Goal: Information Seeking & Learning: Learn about a topic

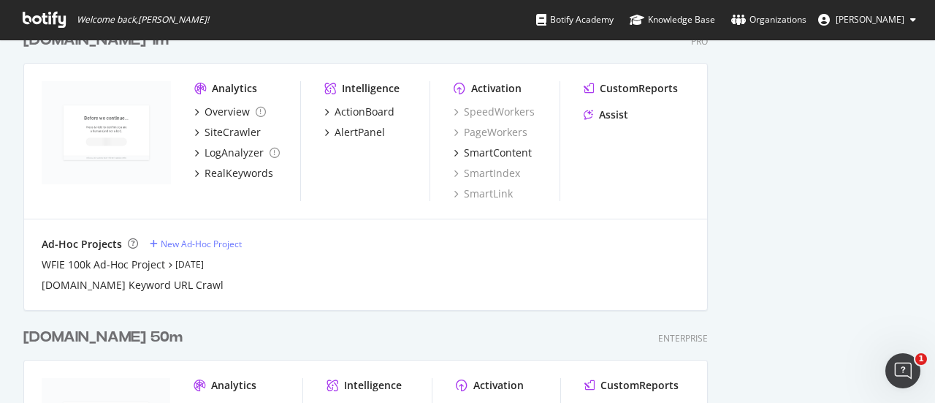
scroll to position [2045, 0]
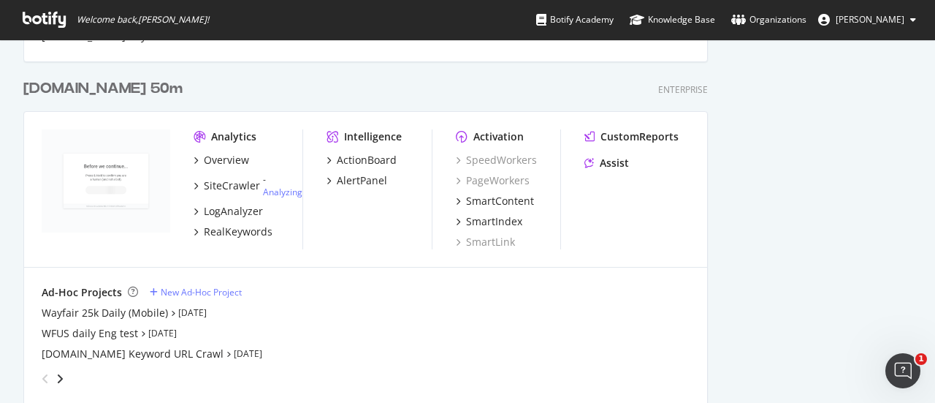
click at [83, 91] on div "[DOMAIN_NAME] 50m" at bounding box center [102, 88] width 159 height 21
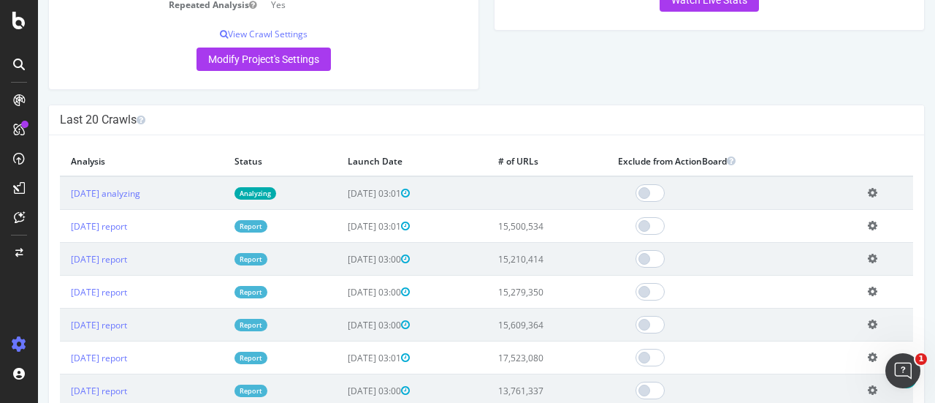
scroll to position [522, 0]
click at [127, 224] on link "[DATE] report" at bounding box center [99, 227] width 56 height 12
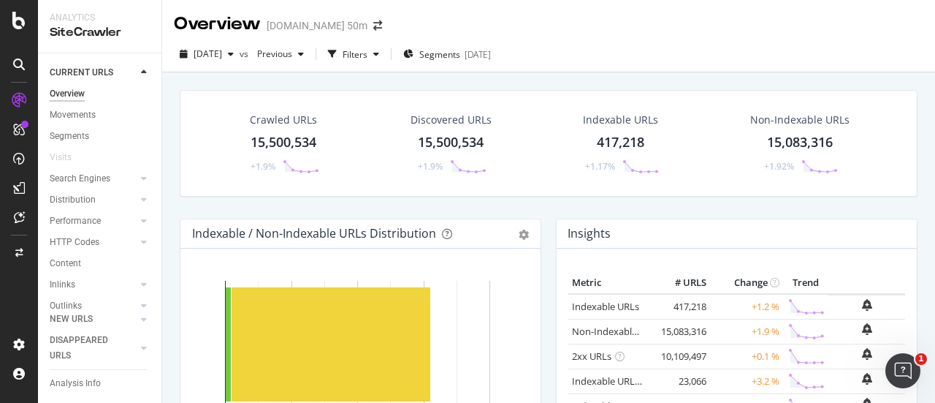
click at [300, 138] on div "15,500,534" at bounding box center [284, 142] width 66 height 19
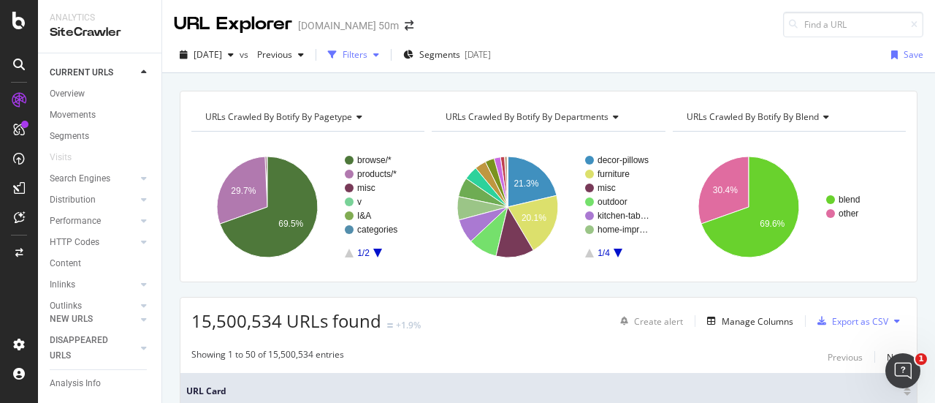
click at [379, 46] on div "Filters" at bounding box center [353, 55] width 63 height 22
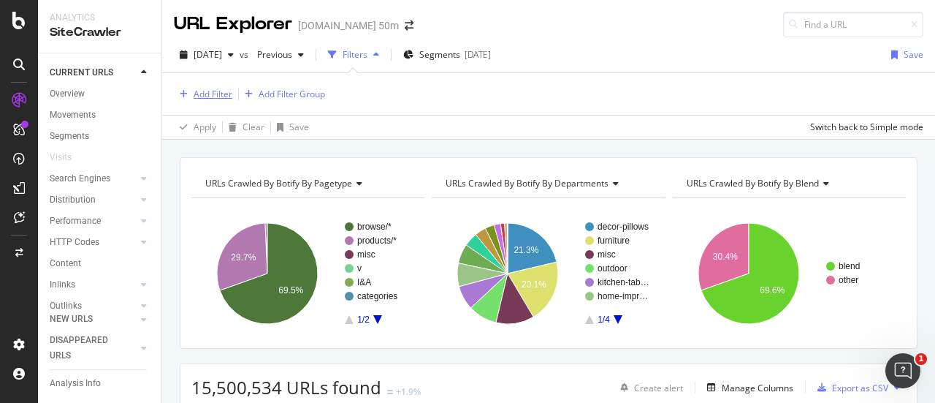
click at [213, 88] on div "Add Filter" at bounding box center [213, 94] width 39 height 12
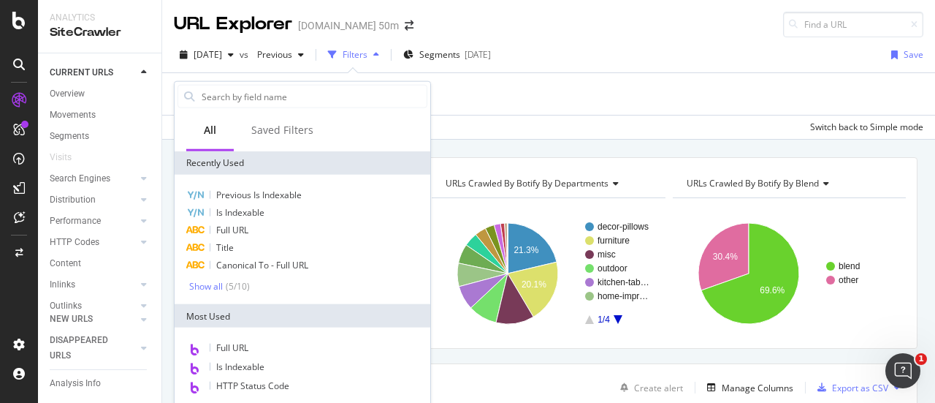
click at [632, 121] on div "Apply Clear Save Switch back to Simple mode" at bounding box center [548, 127] width 773 height 24
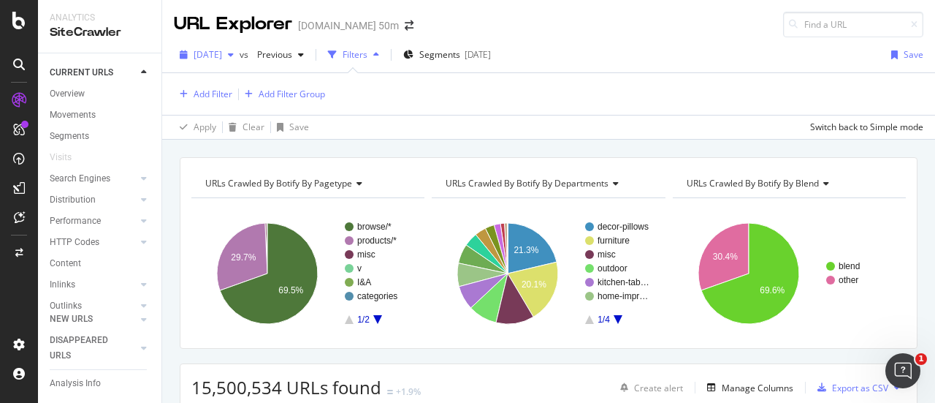
click at [222, 53] on span "[DATE]" at bounding box center [208, 54] width 28 height 12
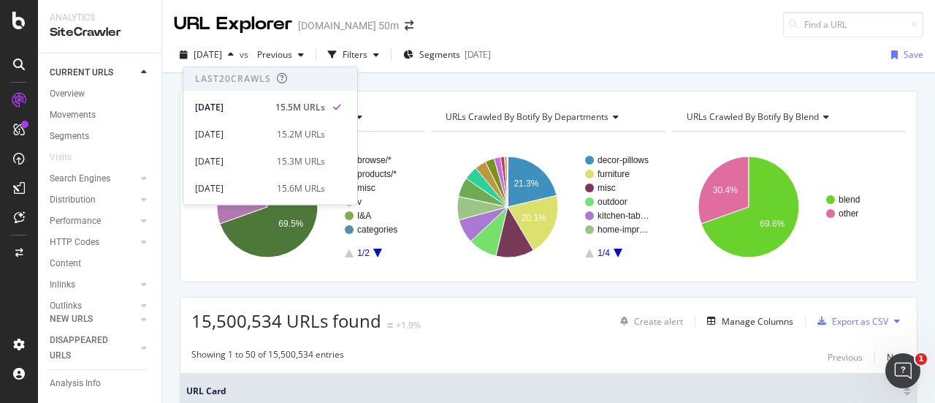
click at [380, 69] on div "[DATE] vs Previous Filters Segments [DATE] Save" at bounding box center [548, 57] width 773 height 29
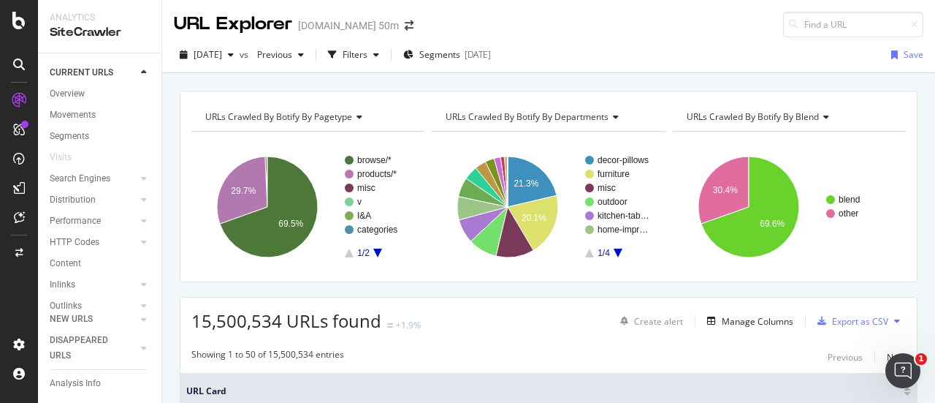
click at [576, 80] on div "URLs Crawled By Botify By pagetype Chart (by Value) Table Expand Export as CSV …" at bounding box center [548, 90] width 773 height 35
click at [367, 48] on div "Filters" at bounding box center [355, 54] width 25 height 12
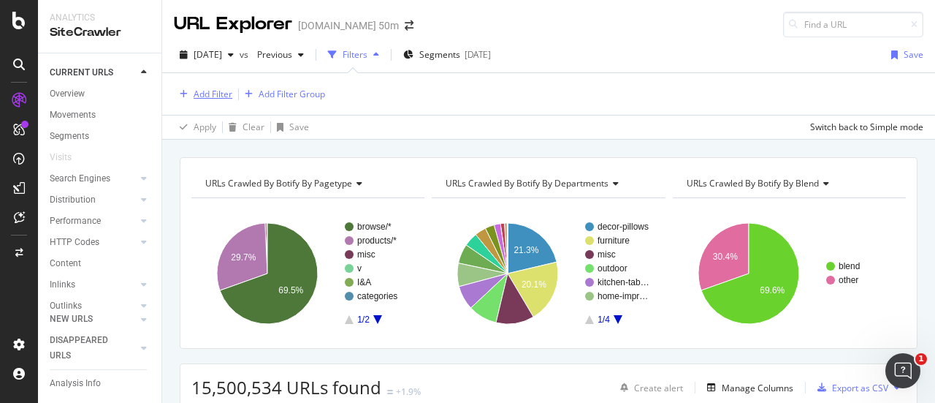
click at [204, 91] on div "Add Filter" at bounding box center [213, 94] width 39 height 12
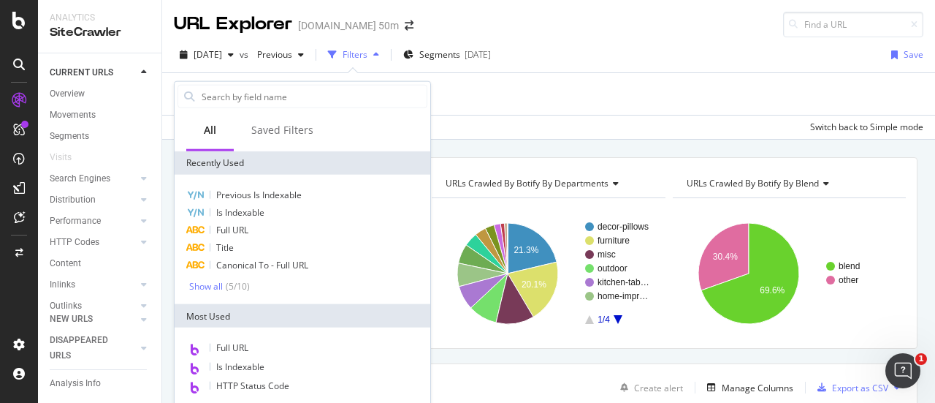
click at [517, 144] on div "URLs Crawled By Botify By pagetype Chart (by Value) Table Expand Export as CSV …" at bounding box center [548, 157] width 773 height 35
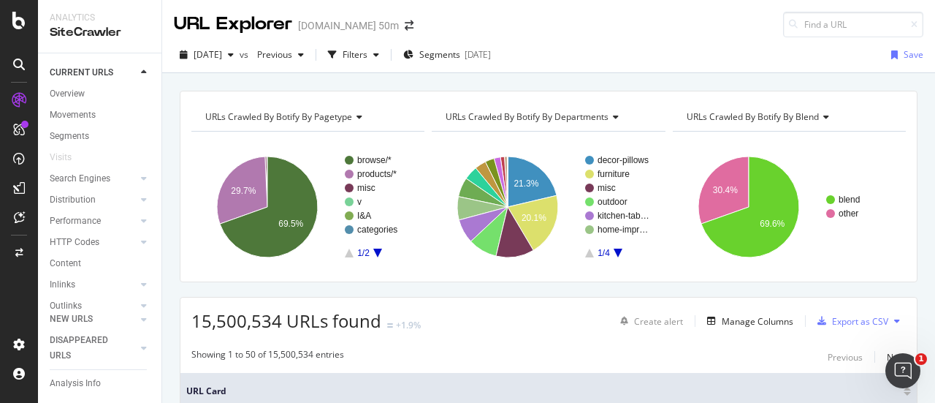
scroll to position [173, 0]
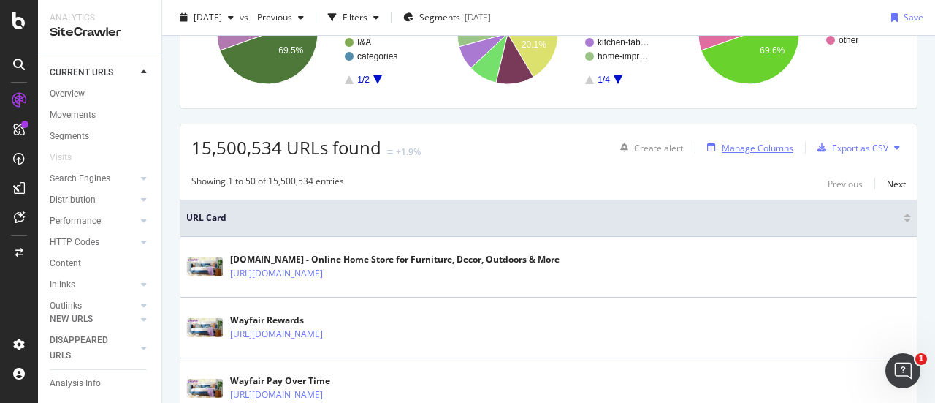
click at [743, 147] on div "Manage Columns" at bounding box center [758, 148] width 72 height 12
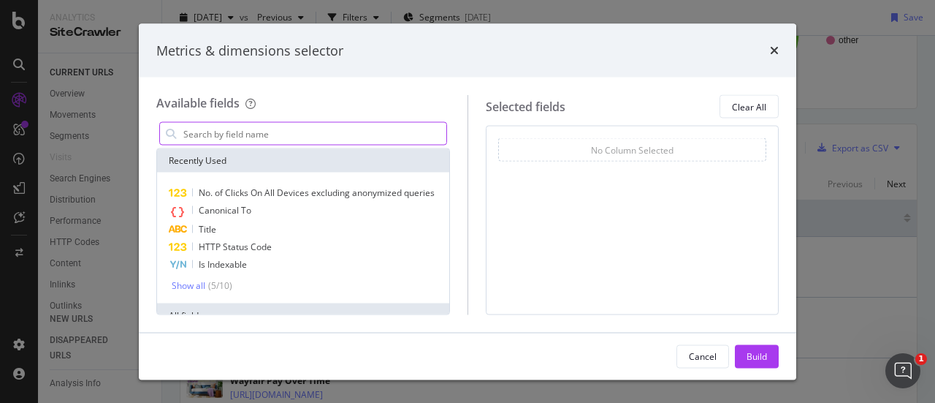
click at [313, 126] on input "modal" at bounding box center [314, 134] width 264 height 22
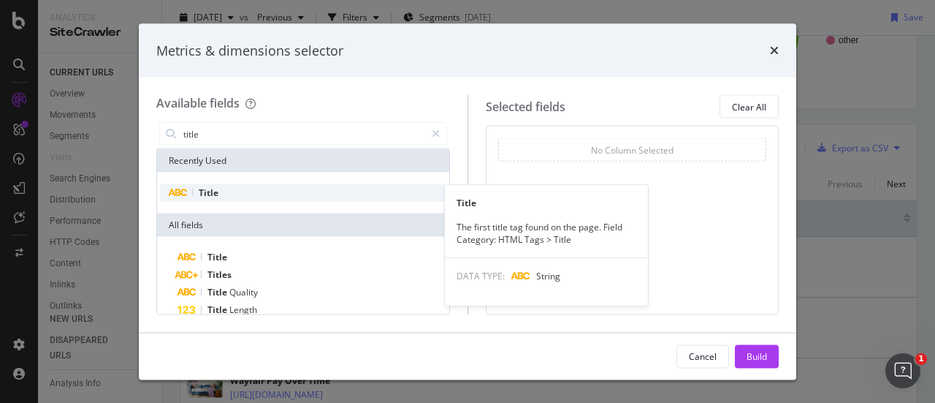
type input "title"
click at [236, 191] on div "Title" at bounding box center [303, 193] width 286 height 18
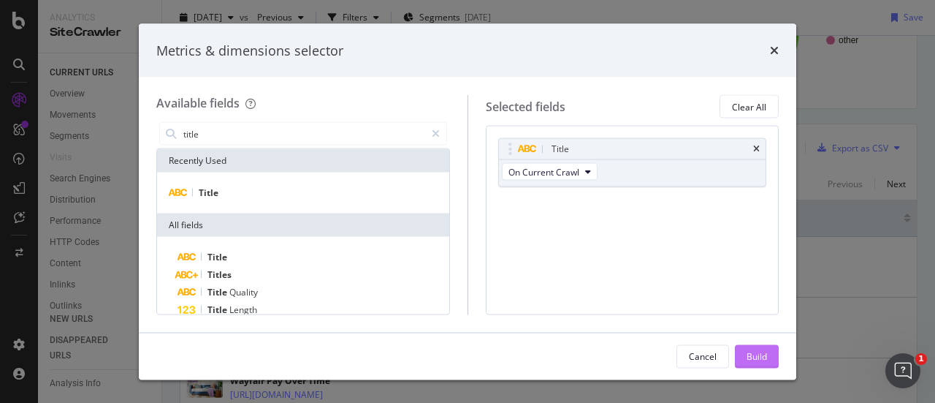
click at [750, 351] on div "Build" at bounding box center [757, 355] width 20 height 12
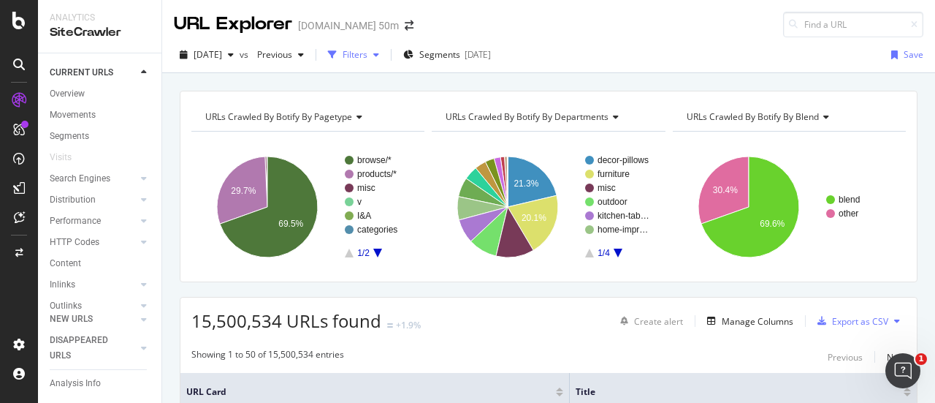
click at [367, 52] on div "Filters" at bounding box center [355, 54] width 25 height 12
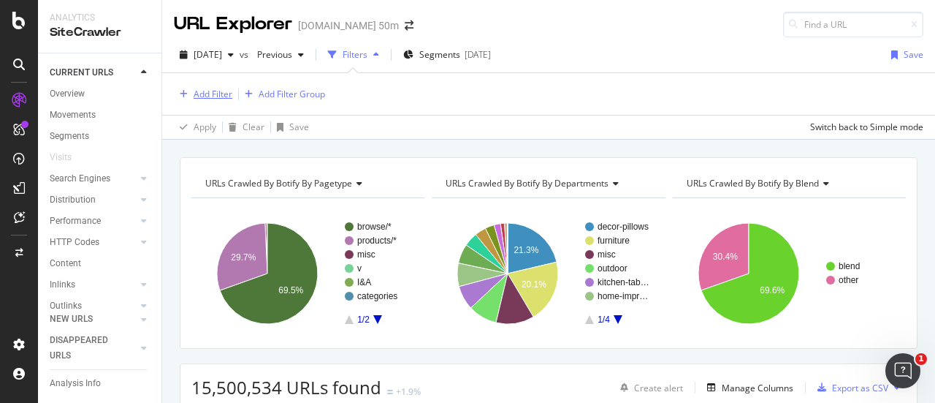
click at [204, 94] on div "Add Filter" at bounding box center [213, 94] width 39 height 12
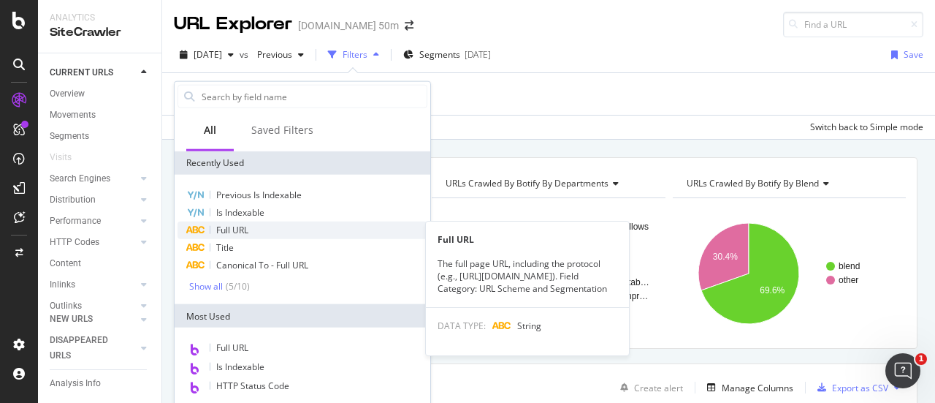
click at [237, 230] on span "Full URL" at bounding box center [232, 230] width 32 height 12
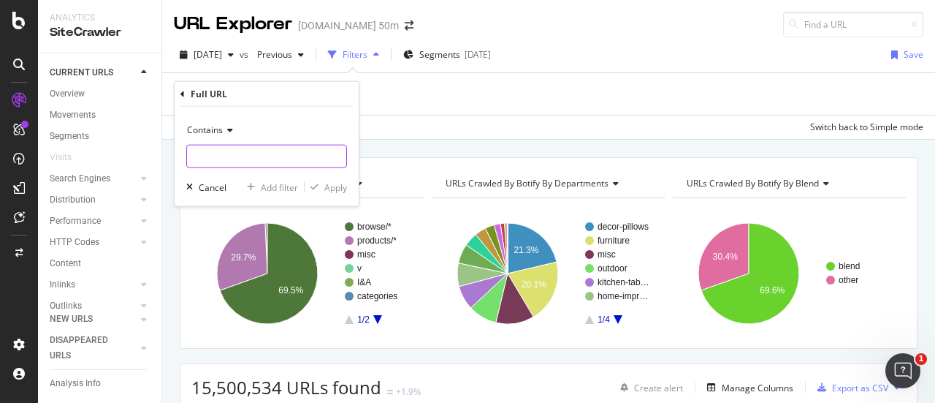
click at [241, 148] on input "text" at bounding box center [266, 156] width 159 height 23
type input "sb1"
click at [326, 182] on div "Apply" at bounding box center [335, 186] width 23 height 12
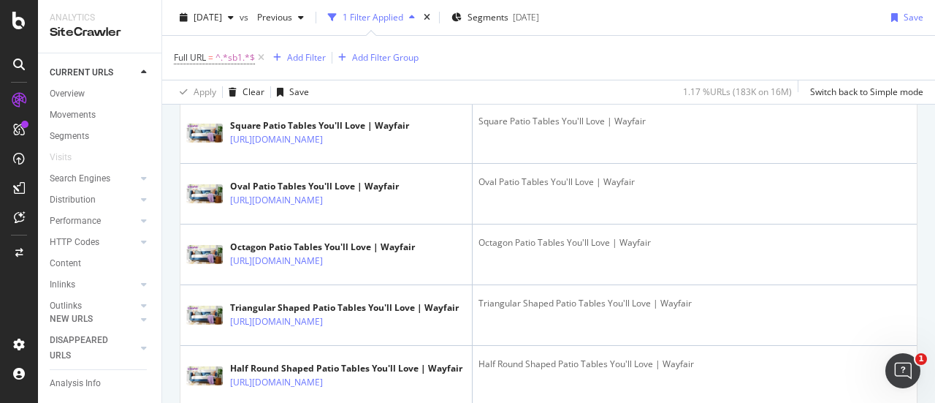
scroll to position [499, 0]
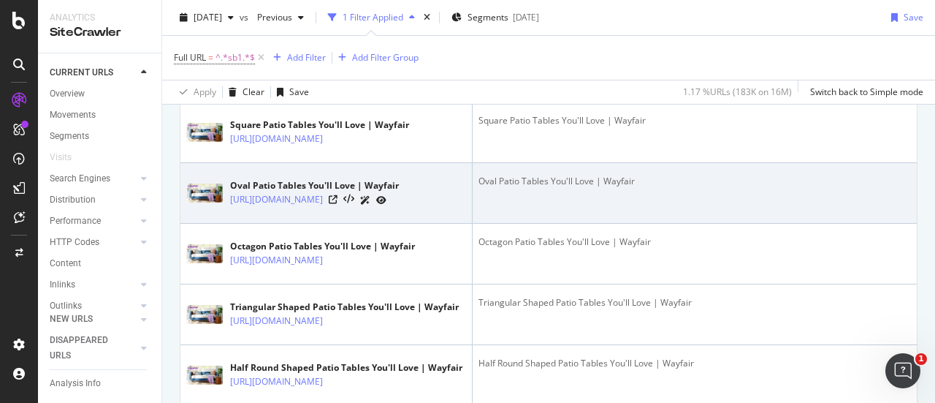
click at [563, 188] on div "Oval Patio Tables You'll Love | Wayfair" at bounding box center [695, 181] width 432 height 13
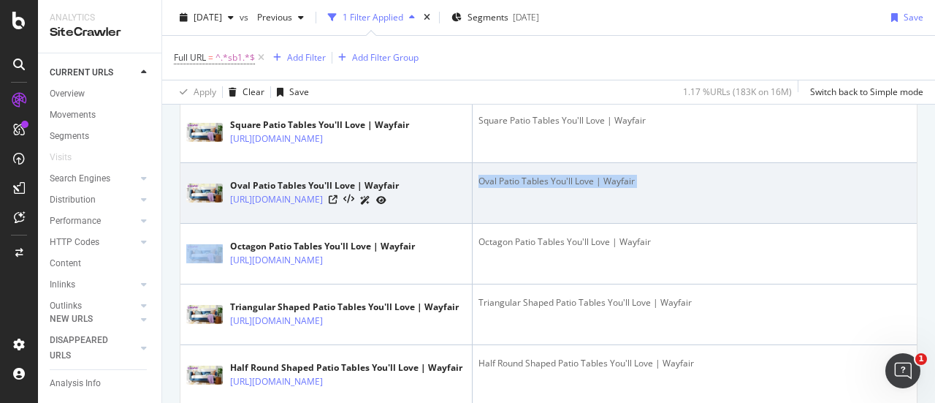
click at [563, 188] on div "Oval Patio Tables You'll Love | Wayfair" at bounding box center [695, 181] width 432 height 13
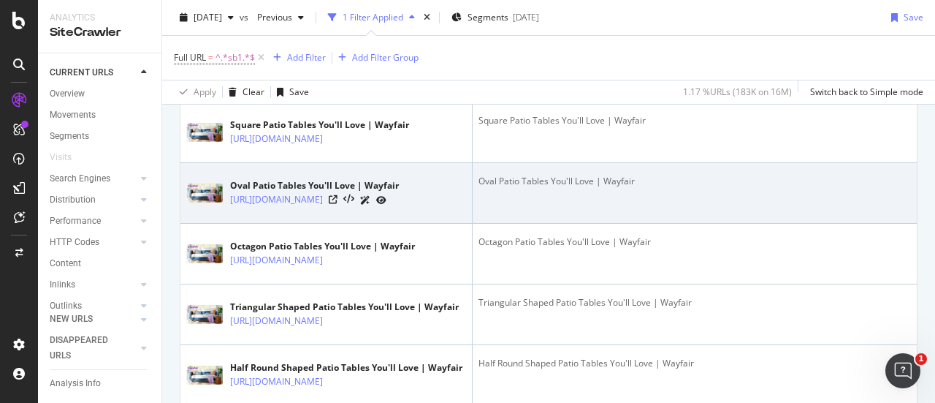
click at [563, 188] on div "Oval Patio Tables You'll Love | Wayfair" at bounding box center [695, 181] width 432 height 13
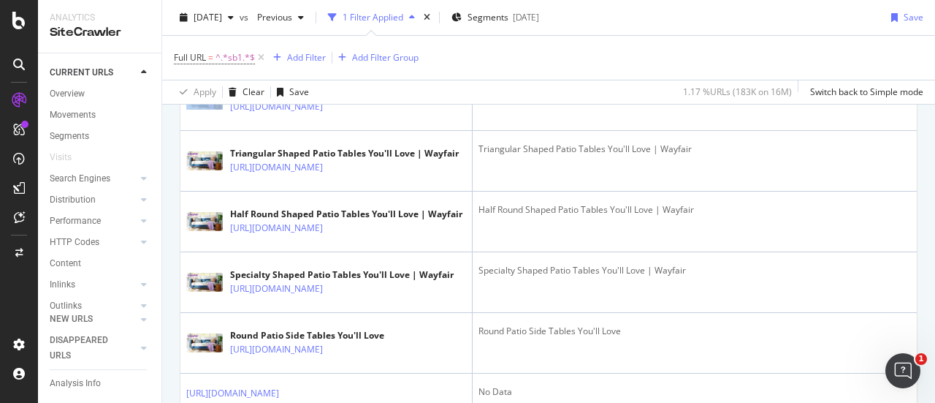
scroll to position [679, 0]
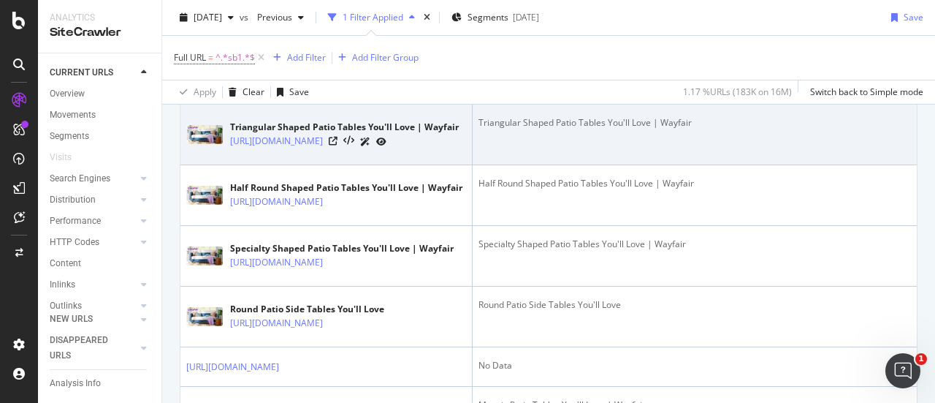
click at [565, 129] on div "Triangular Shaped Patio Tables You'll Love | Wayfair" at bounding box center [695, 122] width 432 height 13
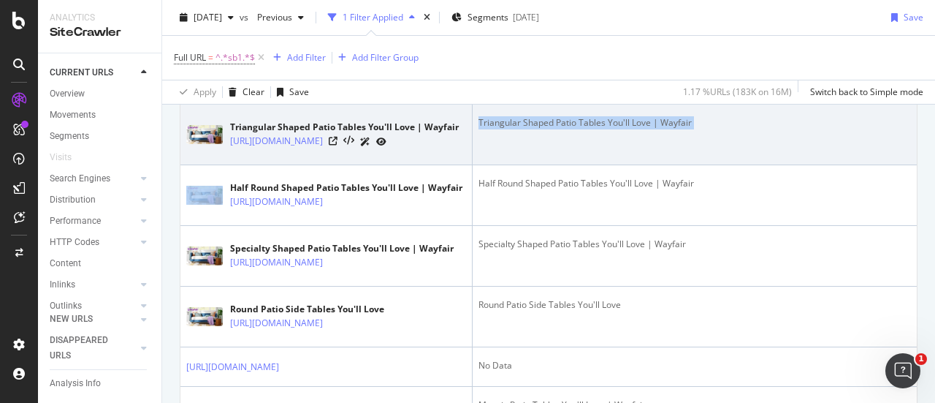
click at [565, 129] on div "Triangular Shaped Patio Tables You'll Love | Wayfair" at bounding box center [695, 122] width 432 height 13
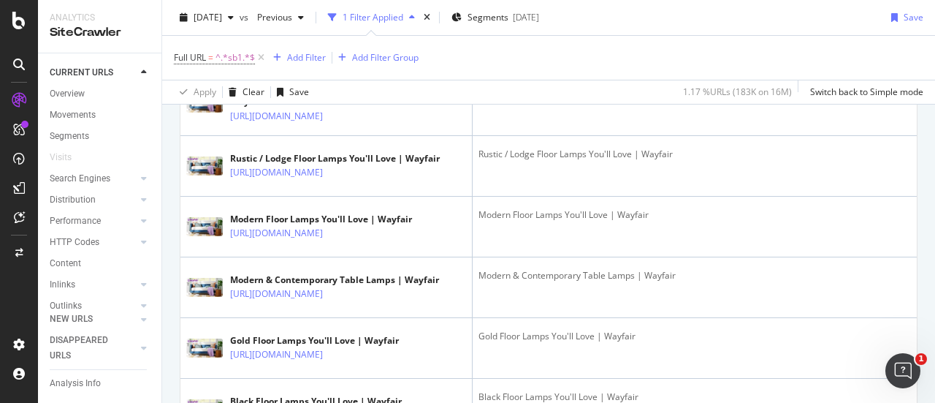
scroll to position [2619, 0]
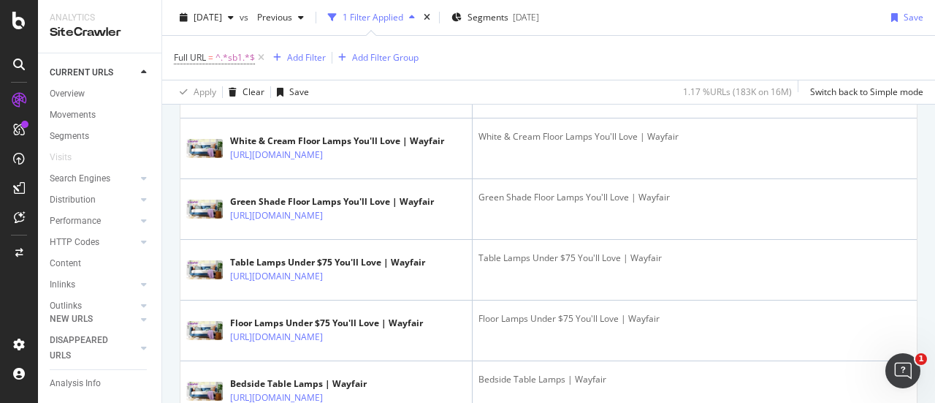
scroll to position [2936, 0]
